Goal: Complete application form: Complete application form

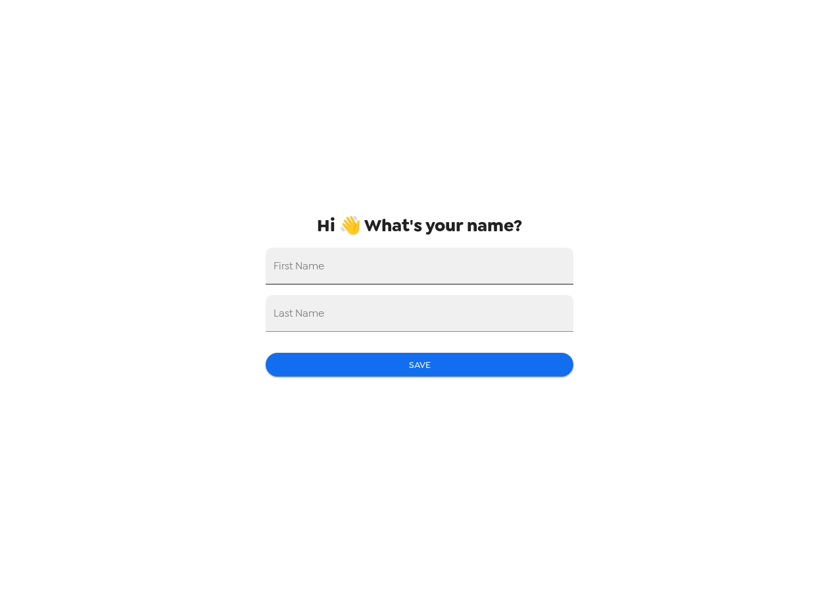
click at [359, 270] on input "First Name" at bounding box center [420, 266] width 308 height 37
type input "janessa"
click at [326, 325] on input "Last Name" at bounding box center [420, 313] width 308 height 37
type input "[PERSON_NAME]"
click at [341, 367] on button "Save" at bounding box center [420, 365] width 308 height 24
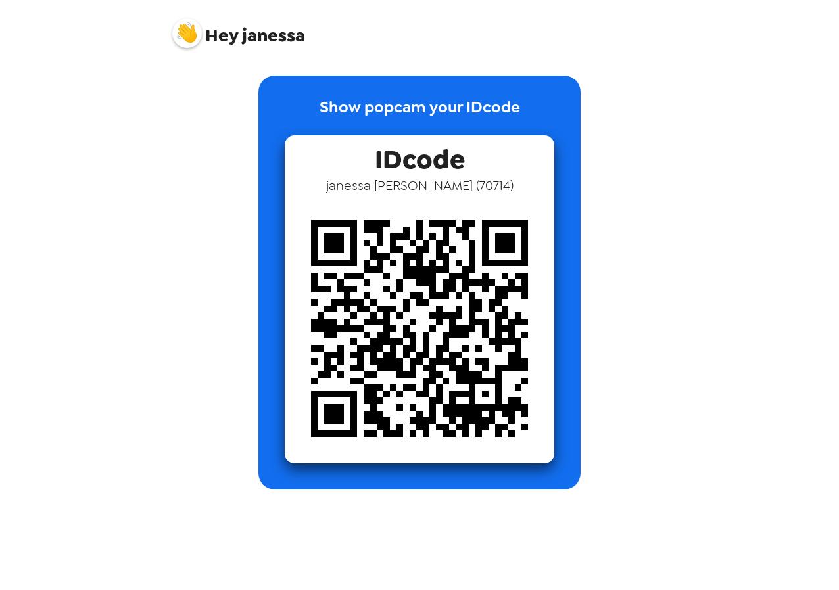
click at [194, 35] on img at bounding box center [187, 33] width 30 height 30
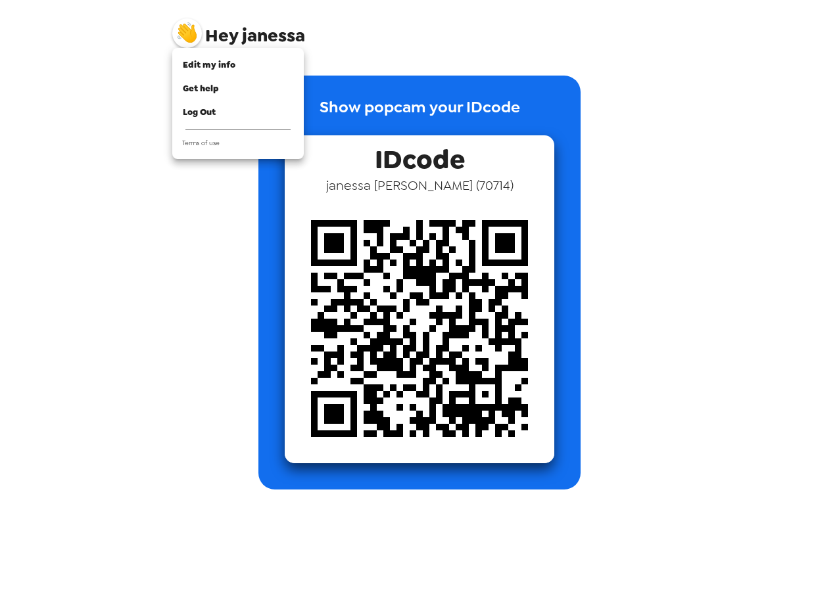
click at [318, 42] on div at bounding box center [419, 295] width 839 height 590
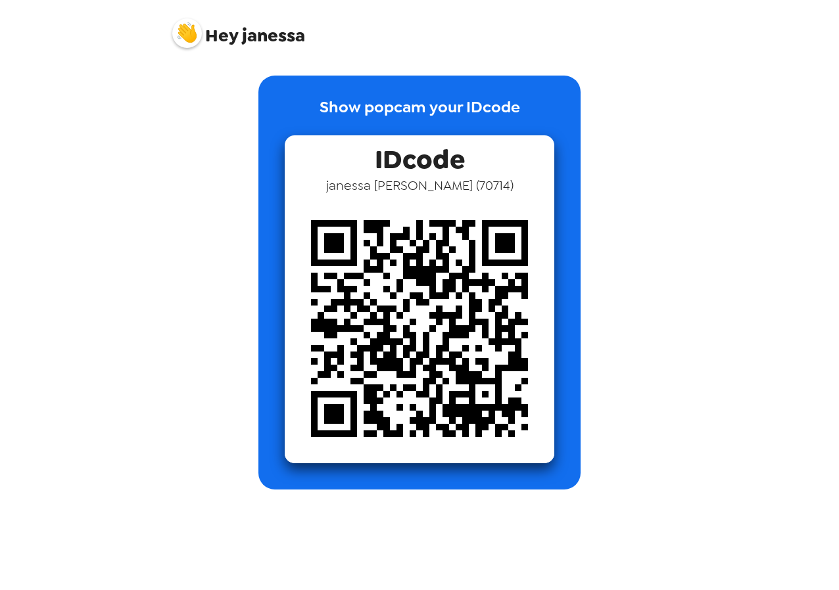
click at [289, 39] on span "Hey [PERSON_NAME]" at bounding box center [238, 28] width 133 height 33
click at [417, 278] on img at bounding box center [420, 329] width 270 height 270
